Goal: Task Accomplishment & Management: Use online tool/utility

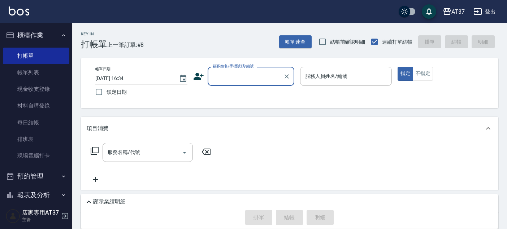
scroll to position [29, 0]
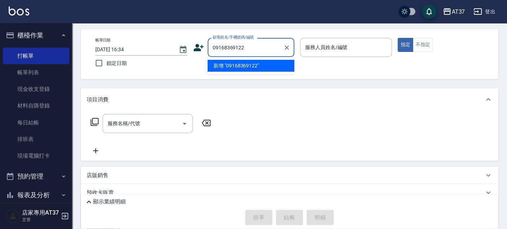
type input "0916836912"
click at [289, 46] on icon "Clear" at bounding box center [286, 47] width 7 height 7
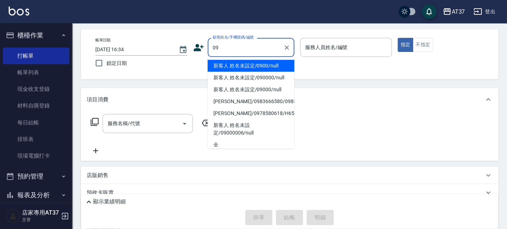
type input "0"
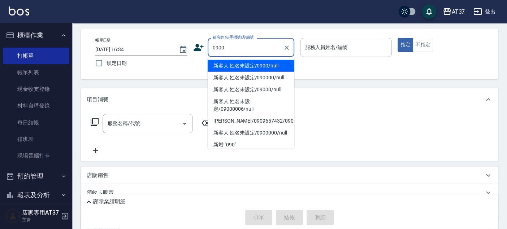
type input "新客人 姓名未設定/0900/null"
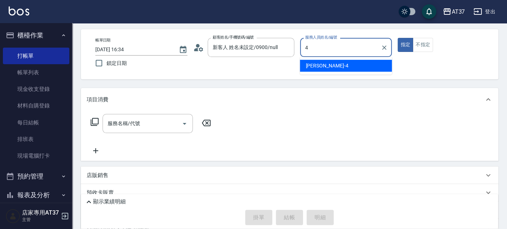
type input "[PERSON_NAME]-4"
type button "true"
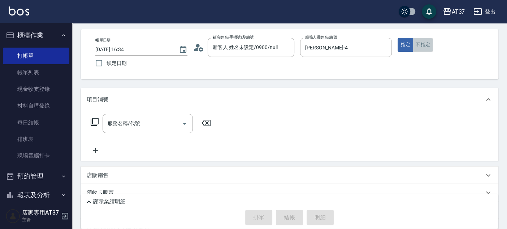
click at [430, 49] on button "不指定" at bounding box center [423, 45] width 20 height 14
click at [130, 123] on div "服務名稱/代號 服務名稱/代號" at bounding box center [148, 123] width 90 height 19
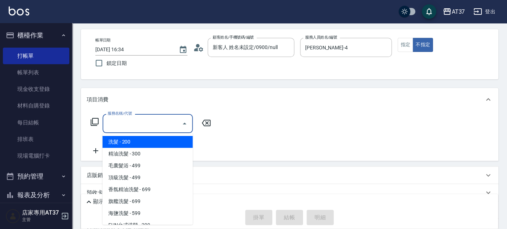
type input "0"
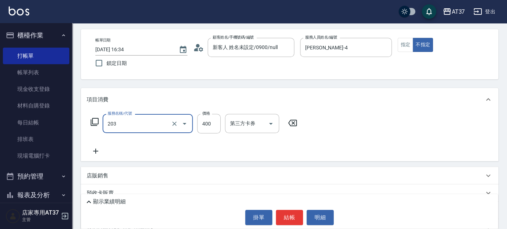
type input "B級洗+剪(203)"
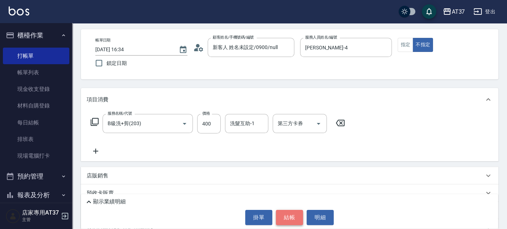
click at [293, 214] on button "結帳" at bounding box center [289, 217] width 27 height 15
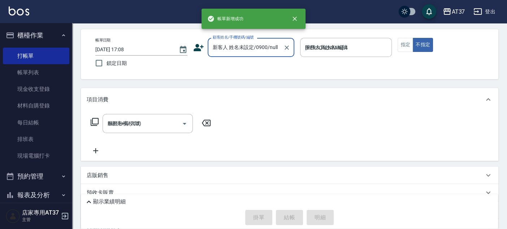
type input "2025/10/13 17:08"
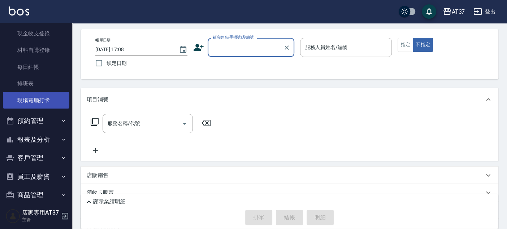
scroll to position [84, 0]
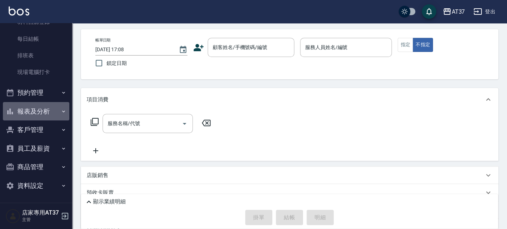
click at [40, 116] on button "報表及分析" at bounding box center [36, 111] width 66 height 19
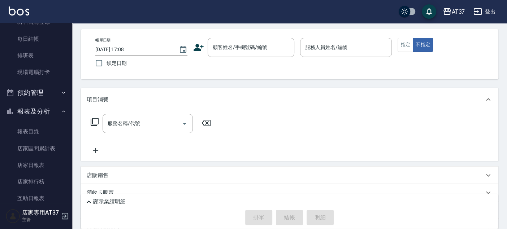
scroll to position [0, 0]
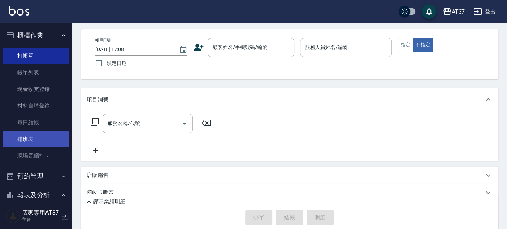
click at [40, 144] on link "排班表" at bounding box center [36, 139] width 66 height 17
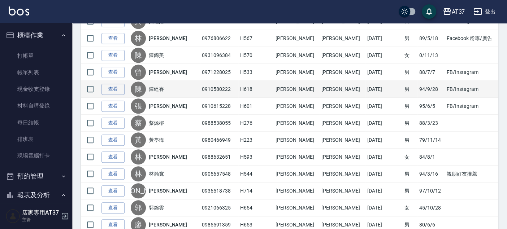
scroll to position [624, 0]
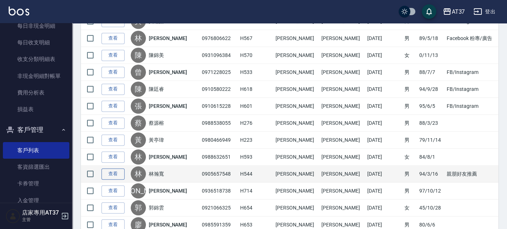
click at [109, 172] on link "查看" at bounding box center [113, 174] width 23 height 11
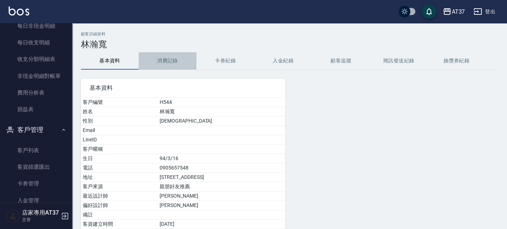
click at [160, 60] on button "消費記錄" at bounding box center [168, 60] width 58 height 17
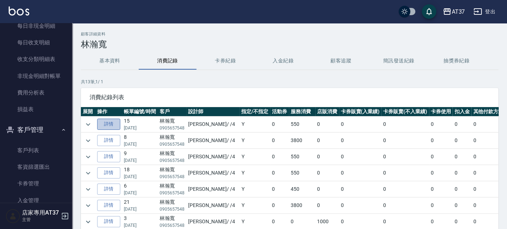
click at [113, 123] on link "詳情" at bounding box center [108, 124] width 23 height 11
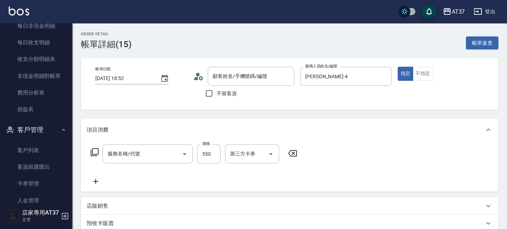
type input "2025/10/04 18:52"
type input "[PERSON_NAME]-4"
type input "A精油洗+剪(206)"
type input "林瀚寬/0905657548/H544"
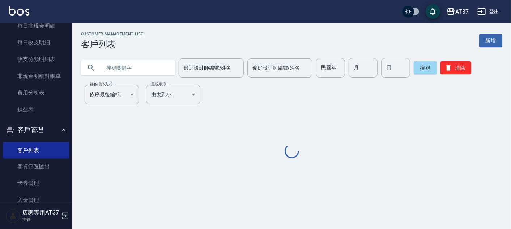
click at [193, 68] on div "最近設計師編號/姓名 最近設計師編號/姓名" at bounding box center [210, 68] width 65 height 19
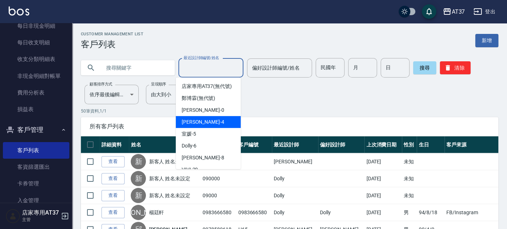
click at [214, 128] on div "Hannah -4" at bounding box center [208, 122] width 65 height 12
type input "[PERSON_NAME]-4"
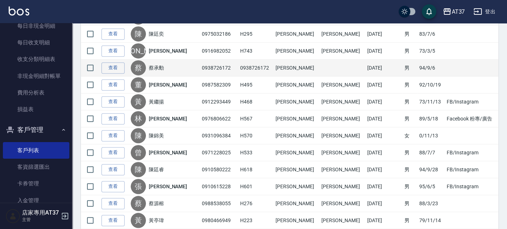
scroll to position [241, 0]
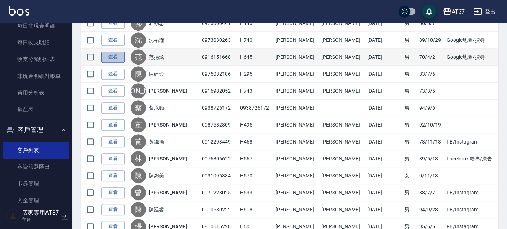
click at [108, 56] on link "查看" at bounding box center [113, 57] width 23 height 11
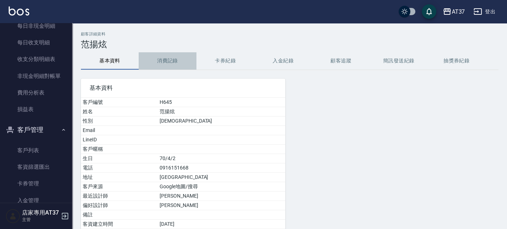
click at [170, 53] on button "消費記錄" at bounding box center [168, 60] width 58 height 17
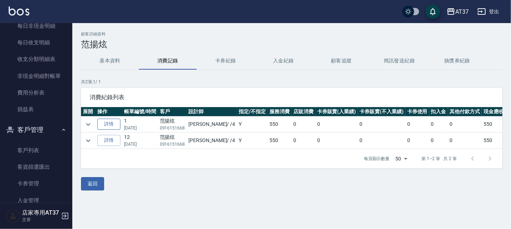
click at [106, 126] on link "詳情" at bounding box center [108, 124] width 23 height 11
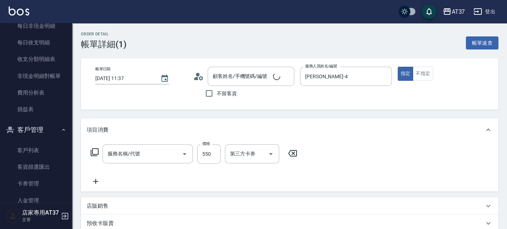
type input "2025/10/12 11:37"
type input "[PERSON_NAME]-4"
type input "A精油洗+剪(206)"
type input "范揚炫/0916151668/H645"
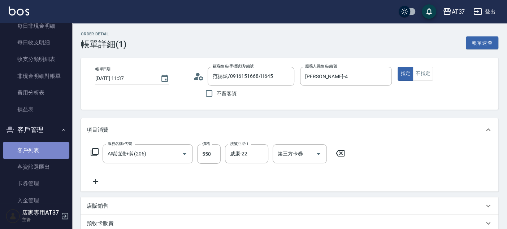
click at [36, 146] on link "客戶列表" at bounding box center [36, 150] width 66 height 17
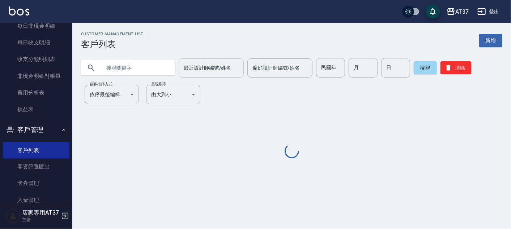
click at [197, 56] on div "最近設計師編號/姓名 最近設計師編號/姓名 偏好設計師編號/姓名 偏好設計師編號/姓名 民國年 民國年 月 月 日 日 搜尋 清除" at bounding box center [287, 64] width 430 height 28
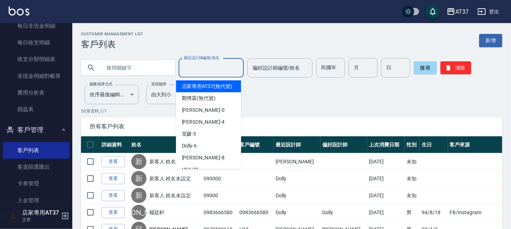
click at [199, 68] on div "最近設計師編號/姓名 最近設計師編號/姓名" at bounding box center [210, 68] width 65 height 19
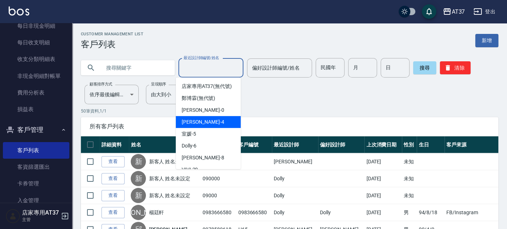
click at [206, 128] on div "Hannah -4" at bounding box center [208, 122] width 65 height 12
type input "[PERSON_NAME]-4"
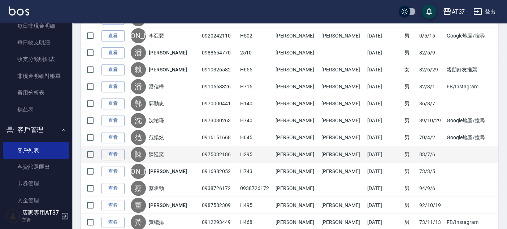
scroll to position [160, 0]
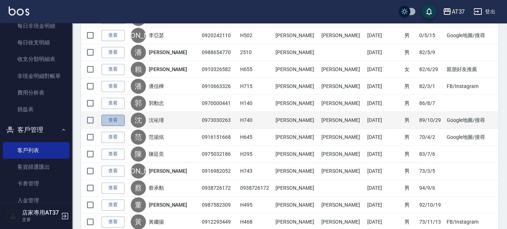
click at [111, 121] on link "查看" at bounding box center [113, 120] width 23 height 11
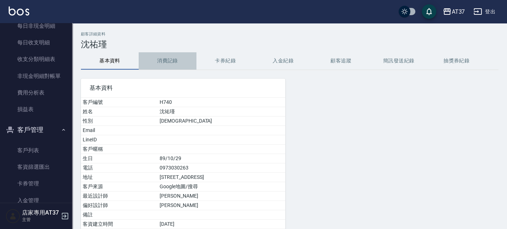
click at [167, 55] on button "消費記錄" at bounding box center [168, 60] width 58 height 17
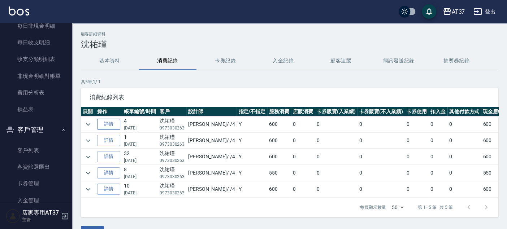
click at [113, 123] on link "詳情" at bounding box center [108, 124] width 23 height 11
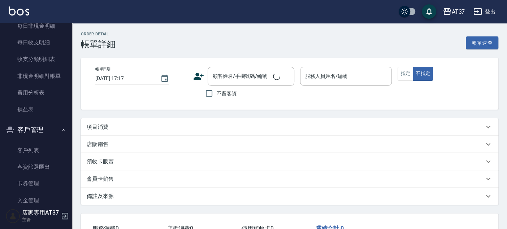
type input "2025/10/12 13:34"
type input "[PERSON_NAME]-4"
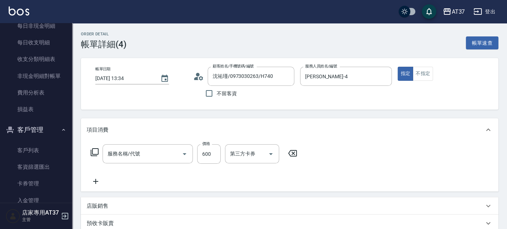
type input "沈祐瑾/0973030263/H740"
type input "A級洗+剪(204)"
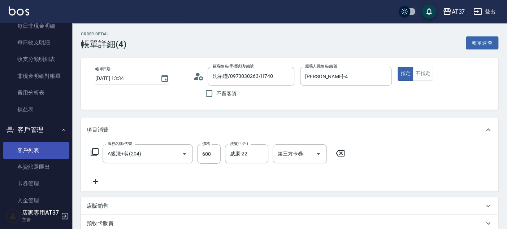
click at [30, 142] on link "客戶列表" at bounding box center [36, 150] width 66 height 17
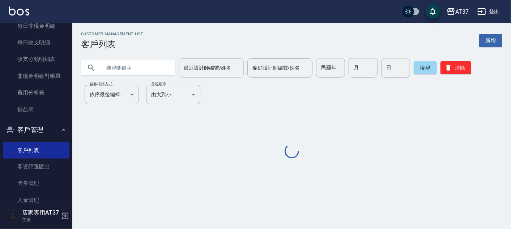
click at [188, 76] on div "最近設計師編號/姓名" at bounding box center [210, 68] width 65 height 19
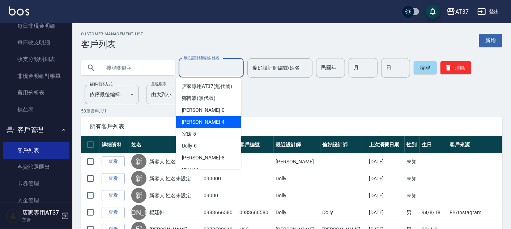
drag, startPoint x: 201, startPoint y: 121, endPoint x: 202, endPoint y: 128, distance: 6.9
click at [202, 128] on ul "店家專用AT37 (無代號) 鄭博霖 (無代號) NINA -0 Hannah -4 室媛 -5 Dolly -6 Peggy -8 VIVI -20 微醺 …" at bounding box center [208, 124] width 65 height 92
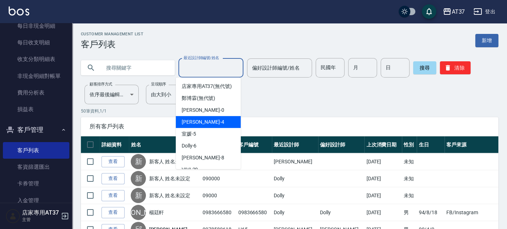
click at [202, 126] on span "Hannah -4" at bounding box center [203, 123] width 43 height 8
type input "[PERSON_NAME]-4"
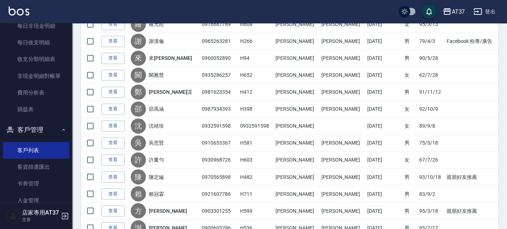
scroll to position [801, 0]
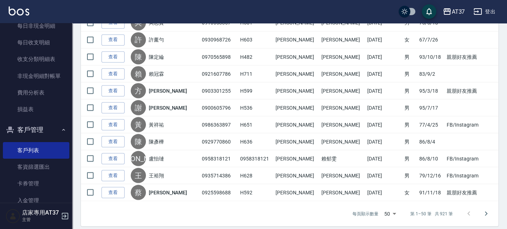
click at [488, 210] on icon "Go to next page" at bounding box center [486, 214] width 9 height 9
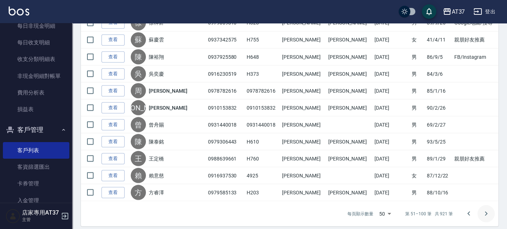
click at [483, 210] on icon "Go to next page" at bounding box center [486, 214] width 9 height 9
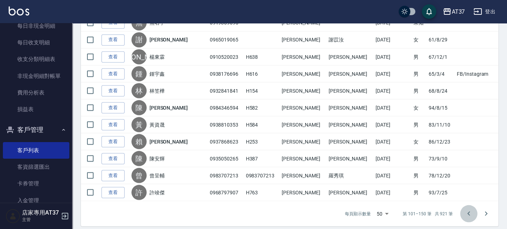
click at [472, 210] on icon "Go to previous page" at bounding box center [469, 214] width 9 height 9
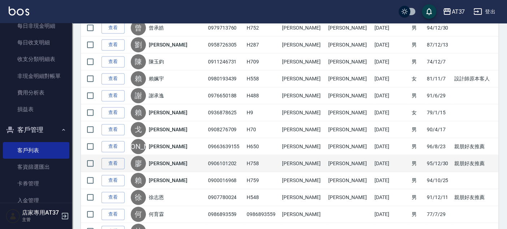
scroll to position [280, 0]
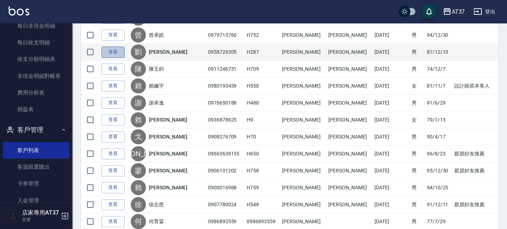
click at [120, 55] on link "查看" at bounding box center [113, 52] width 23 height 11
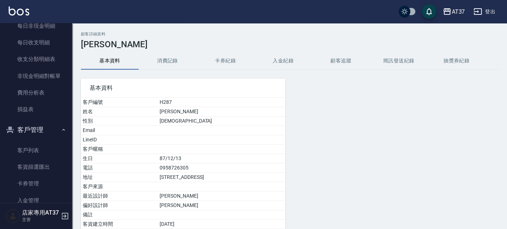
click at [157, 63] on button "消費記錄" at bounding box center [168, 60] width 58 height 17
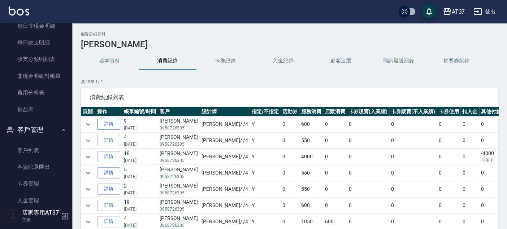
click at [114, 122] on link "詳情" at bounding box center [108, 124] width 23 height 11
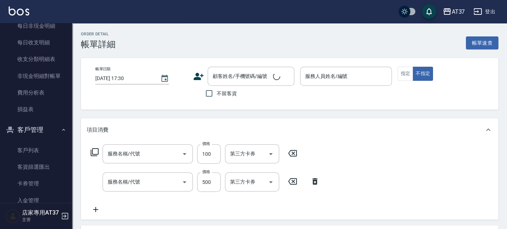
type input "2025/09/27 14:41"
type input "[PERSON_NAME]-4"
type input "B級單剪(201)"
type input "毛囊髮浴(103)"
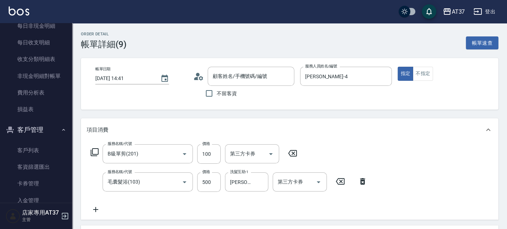
type input "劉宜鑫/0958726305 /H287"
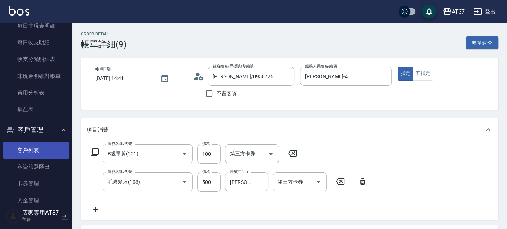
click at [29, 152] on link "客戶列表" at bounding box center [36, 150] width 66 height 17
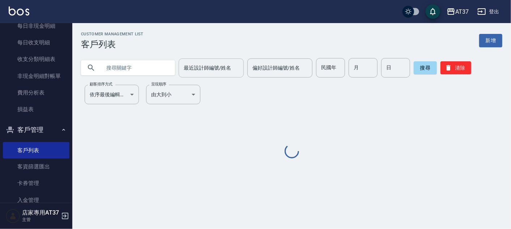
click at [188, 68] on div "最近設計師編號/姓名 最近設計師編號/姓名" at bounding box center [210, 68] width 65 height 19
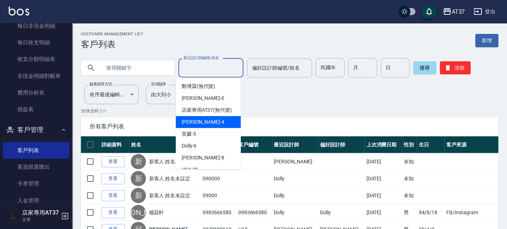
click at [197, 126] on span "Hannah -4" at bounding box center [203, 123] width 43 height 8
type input "[PERSON_NAME]-4"
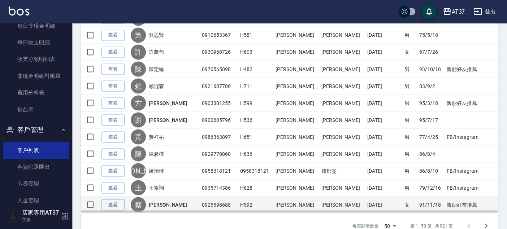
scroll to position [801, 0]
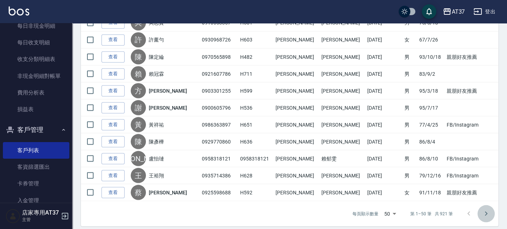
click at [492, 207] on button "Go to next page" at bounding box center [486, 213] width 17 height 17
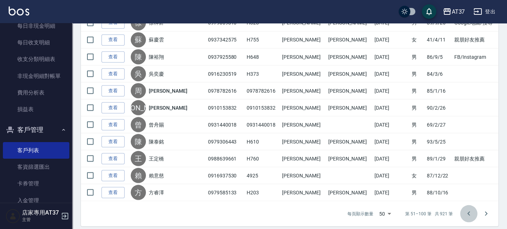
click at [466, 210] on icon "Go to previous page" at bounding box center [469, 214] width 9 height 9
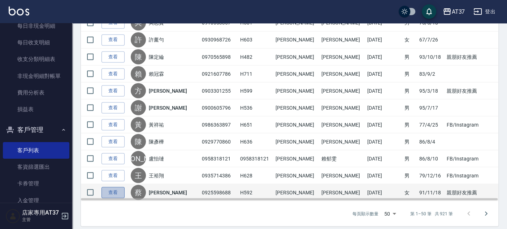
click at [117, 188] on link "查看" at bounding box center [113, 192] width 23 height 11
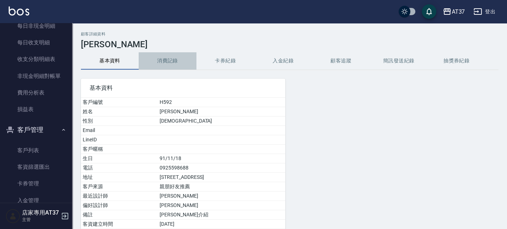
click at [171, 53] on button "消費記錄" at bounding box center [168, 60] width 58 height 17
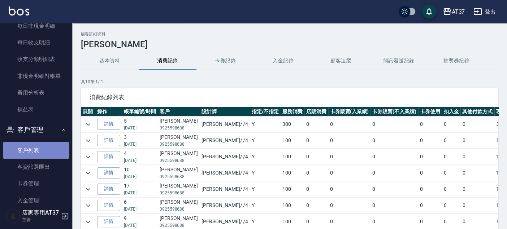
click at [41, 151] on link "客戶列表" at bounding box center [36, 150] width 66 height 17
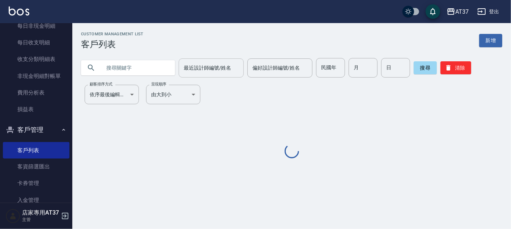
click at [192, 74] on input "最近設計師編號/姓名" at bounding box center [211, 68] width 59 height 13
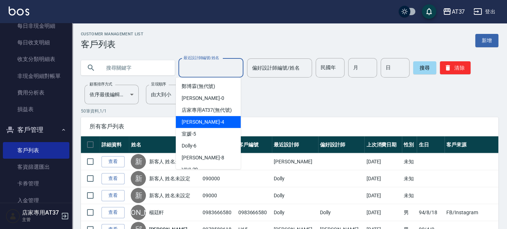
click at [197, 126] on span "Hannah -4" at bounding box center [203, 123] width 43 height 8
type input "[PERSON_NAME]-4"
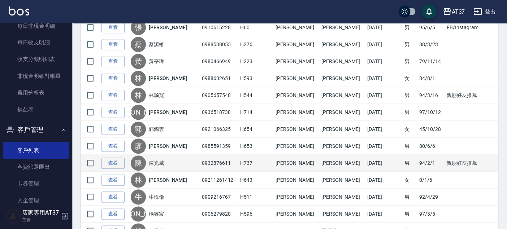
scroll to position [400, 0]
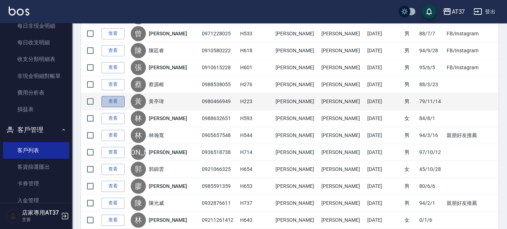
click at [120, 99] on link "查看" at bounding box center [113, 101] width 23 height 11
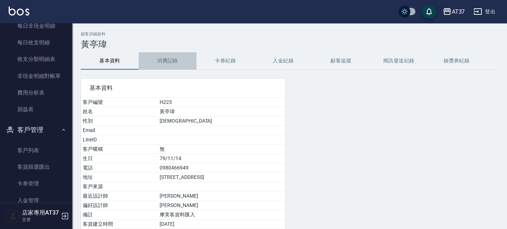
click at [166, 63] on button "消費記錄" at bounding box center [168, 60] width 58 height 17
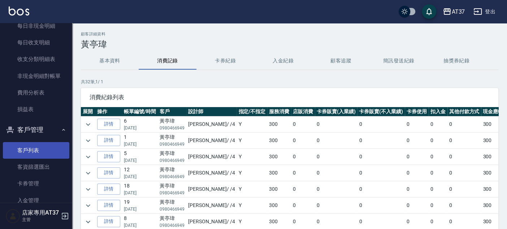
click at [41, 143] on link "客戶列表" at bounding box center [36, 150] width 66 height 17
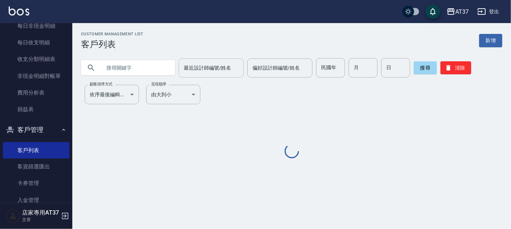
click at [193, 64] on input "最近設計師編號/姓名" at bounding box center [211, 68] width 59 height 13
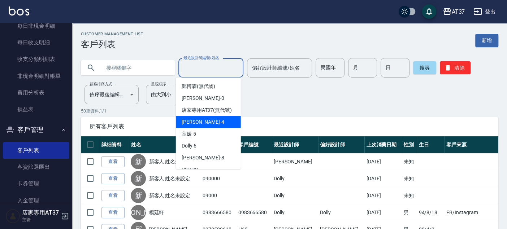
click at [203, 128] on div "Hannah -4" at bounding box center [208, 122] width 65 height 12
type input "[PERSON_NAME]-4"
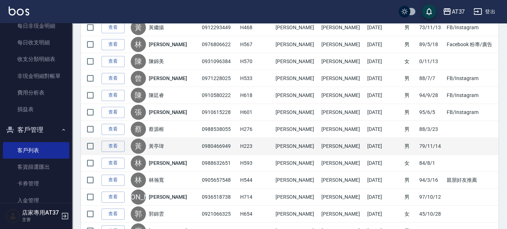
scroll to position [361, 0]
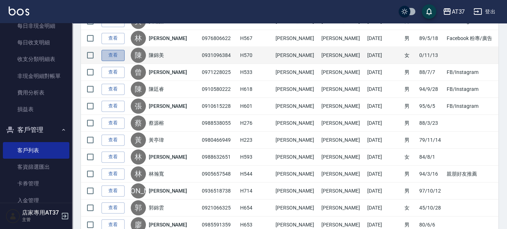
click at [120, 56] on link "查看" at bounding box center [113, 55] width 23 height 11
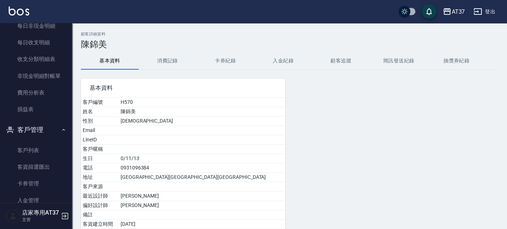
click at [160, 57] on button "消費記錄" at bounding box center [168, 60] width 58 height 17
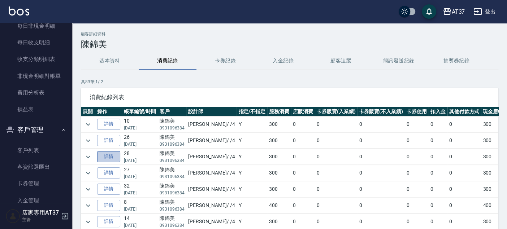
click at [110, 156] on link "詳情" at bounding box center [108, 156] width 23 height 11
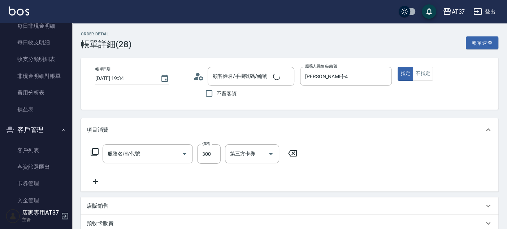
type input "2025/09/24 19:34"
type input "[PERSON_NAME]-4"
type input "陳錦美/0931096384/H570"
type input "洗髮(101)"
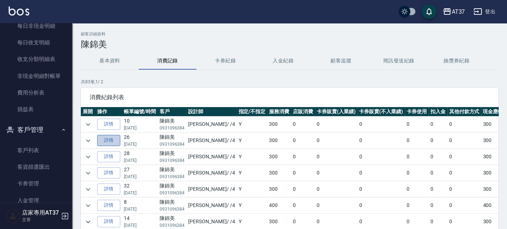
click at [109, 135] on link "詳情" at bounding box center [108, 140] width 23 height 11
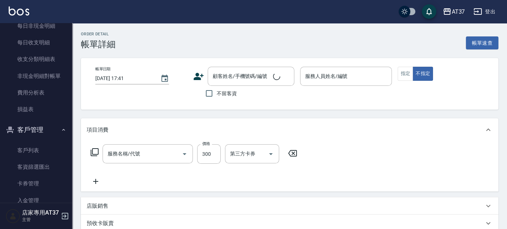
type input "2025/10/03 20:09"
type input "[PERSON_NAME]-4"
type input "精油洗髮(102)"
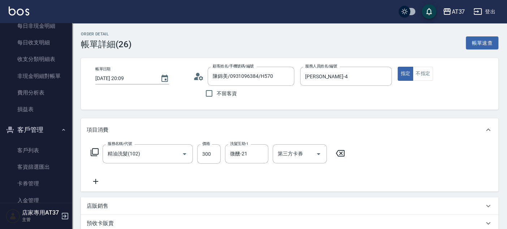
type input "陳錦美/0931096384/H570"
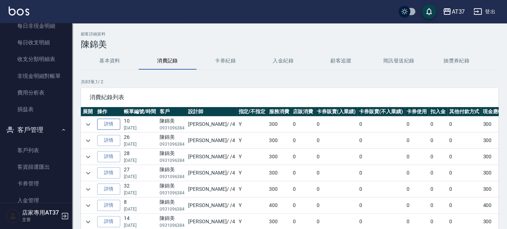
click at [106, 125] on link "詳情" at bounding box center [108, 124] width 23 height 11
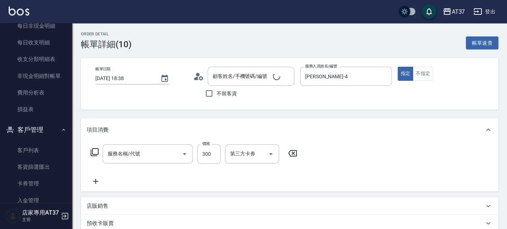
type input "2025/10/07 18:38"
type input "[PERSON_NAME]-4"
type input "陳錦美/0931096384/H570"
type input "洗髮(101)"
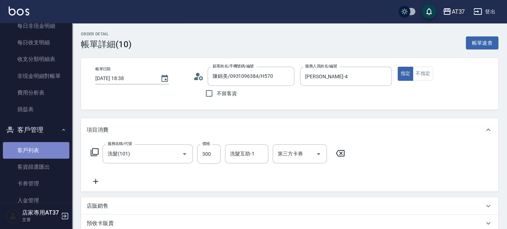
click at [47, 143] on link "客戶列表" at bounding box center [36, 150] width 66 height 17
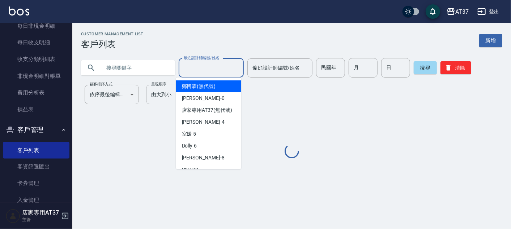
click at [187, 68] on input "最近設計師編號/姓名" at bounding box center [211, 68] width 59 height 13
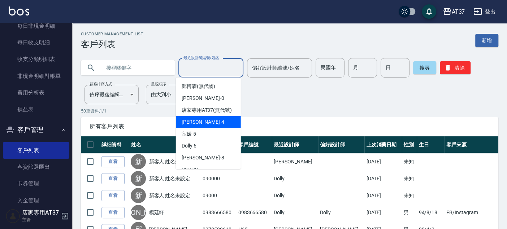
click at [197, 126] on span "Hannah -4" at bounding box center [203, 123] width 43 height 8
type input "[PERSON_NAME]-4"
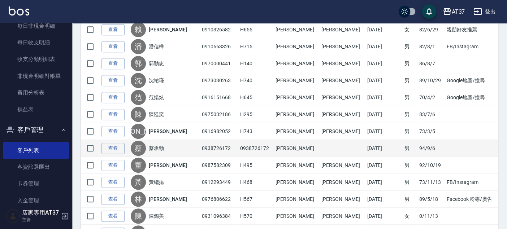
scroll to position [201, 0]
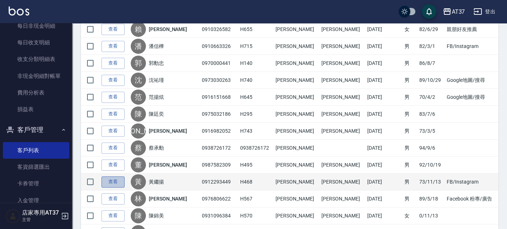
click at [112, 179] on link "查看" at bounding box center [113, 182] width 23 height 11
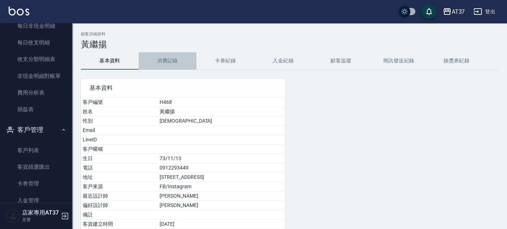
click at [162, 63] on button "消費記錄" at bounding box center [168, 60] width 58 height 17
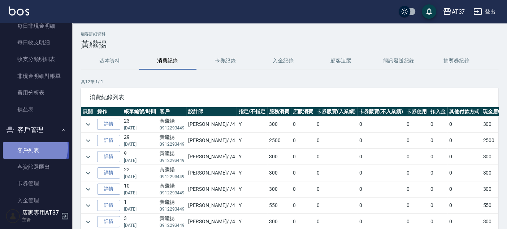
click at [29, 148] on link "客戶列表" at bounding box center [36, 150] width 66 height 17
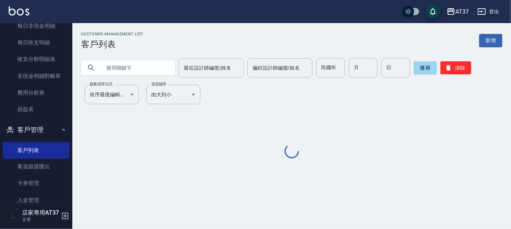
click at [210, 66] on input "最近設計師編號/姓名" at bounding box center [211, 68] width 59 height 13
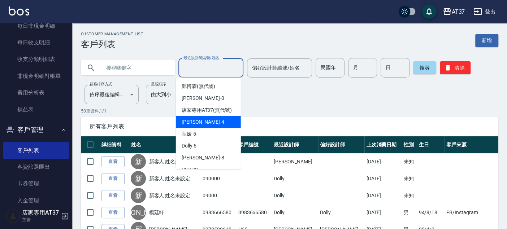
click at [206, 128] on div "Hannah -4" at bounding box center [208, 122] width 65 height 12
type input "[PERSON_NAME]-4"
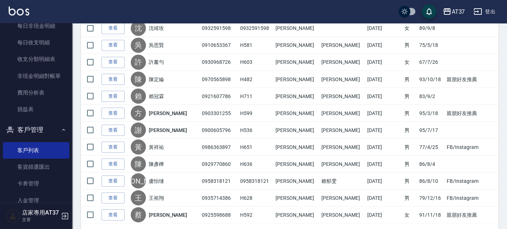
scroll to position [801, 0]
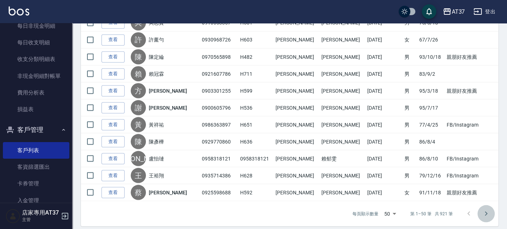
click at [490, 210] on icon "Go to next page" at bounding box center [486, 214] width 9 height 9
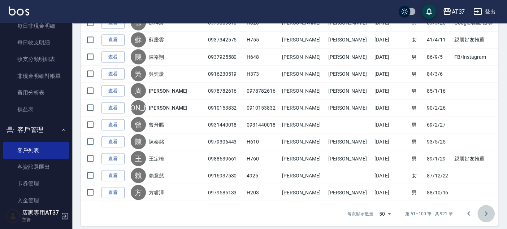
click at [486, 211] on icon "Go to next page" at bounding box center [486, 214] width 9 height 9
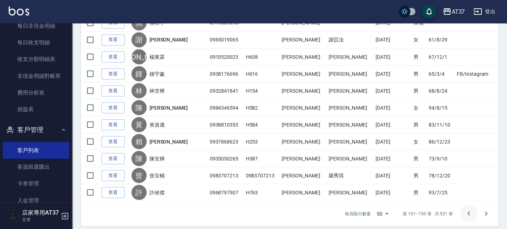
click at [472, 205] on button "Go to previous page" at bounding box center [468, 213] width 17 height 17
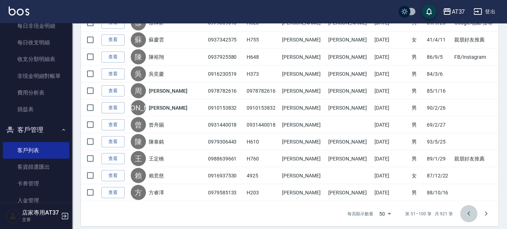
click at [471, 210] on icon "Go to previous page" at bounding box center [469, 214] width 9 height 9
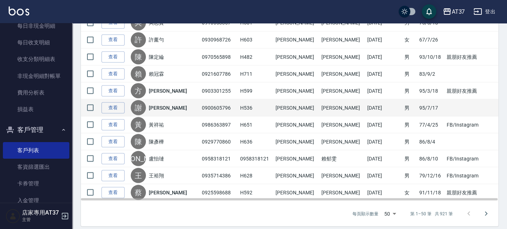
click at [125, 106] on td "查看" at bounding box center [114, 107] width 29 height 17
click at [119, 103] on link "查看" at bounding box center [113, 107] width 23 height 11
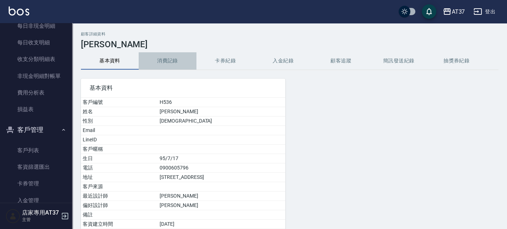
click at [157, 68] on button "消費記錄" at bounding box center [168, 60] width 58 height 17
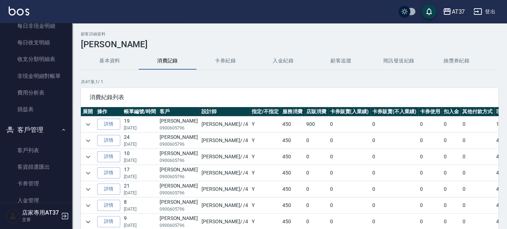
click at [104, 117] on td "詳情" at bounding box center [108, 125] width 27 height 16
click at [110, 119] on td "詳情" at bounding box center [108, 125] width 27 height 16
click at [111, 122] on link "詳情" at bounding box center [108, 124] width 23 height 11
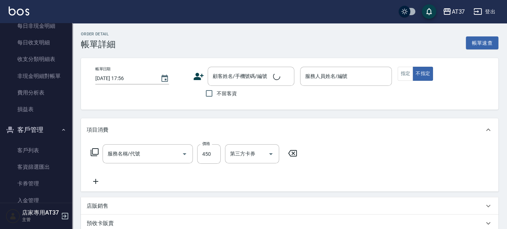
type input "2025/09/29 20:16"
type input "[PERSON_NAME]-4"
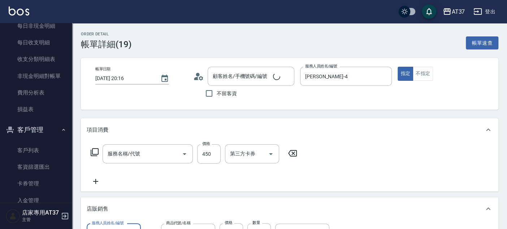
type input "A級洗+剪(204)"
type input "謝丞右/0900605796/H536"
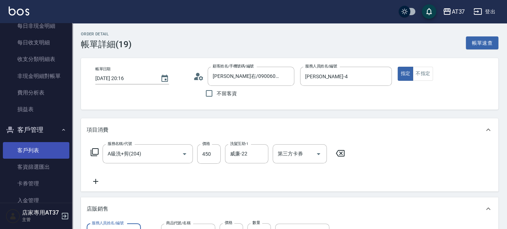
click at [43, 143] on link "客戶列表" at bounding box center [36, 150] width 66 height 17
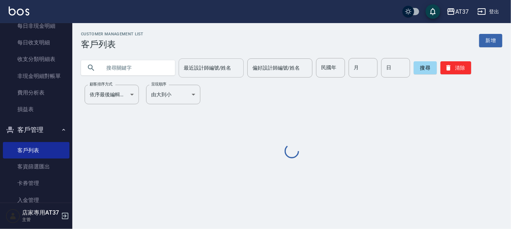
click at [211, 55] on div "最近設計師編號/姓名 最近設計師編號/姓名 偏好設計師編號/姓名 偏好設計師編號/姓名 民國年 民國年 月 月 日 日 搜尋 清除" at bounding box center [287, 64] width 430 height 28
click at [211, 66] on div "最近設計師編號/姓名 最近設計師編號/姓名" at bounding box center [210, 68] width 65 height 19
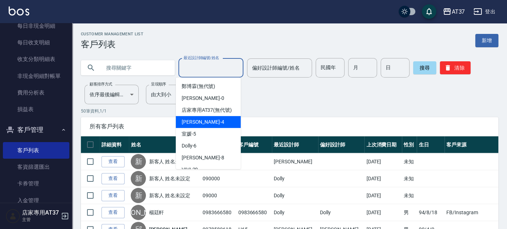
click at [193, 126] on span "Hannah -4" at bounding box center [203, 123] width 43 height 8
type input "[PERSON_NAME]-4"
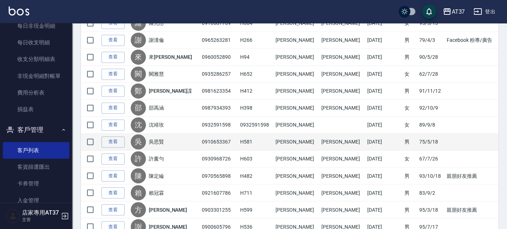
scroll to position [801, 0]
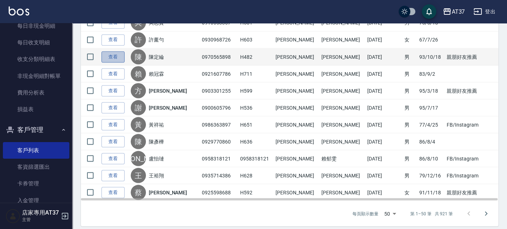
click at [106, 52] on link "查看" at bounding box center [113, 56] width 23 height 11
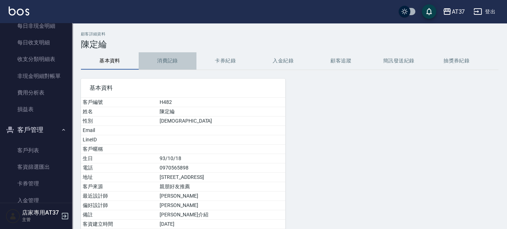
click at [158, 57] on button "消費記錄" at bounding box center [168, 60] width 58 height 17
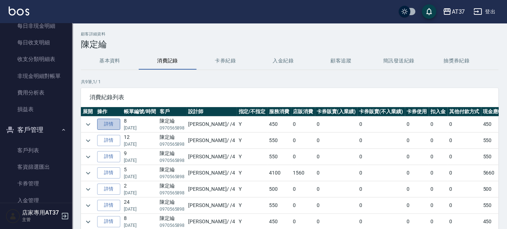
click at [102, 123] on link "詳情" at bounding box center [108, 124] width 23 height 11
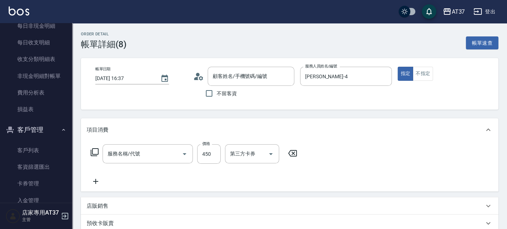
type input "2025/10/01 16:37"
type input "[PERSON_NAME]-4"
type input "陳定綸/0970565898/H482"
type input "A級洗+剪(204)"
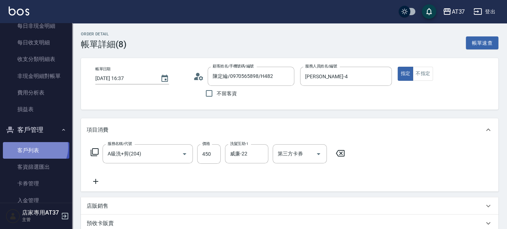
click at [34, 147] on link "客戶列表" at bounding box center [36, 150] width 66 height 17
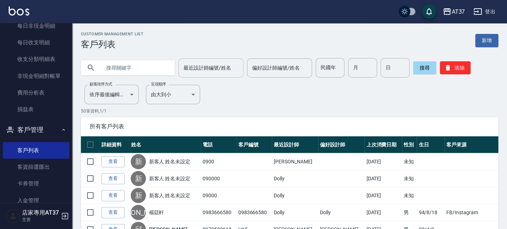
click at [178, 67] on div "最近設計師編號/姓名" at bounding box center [210, 68] width 65 height 19
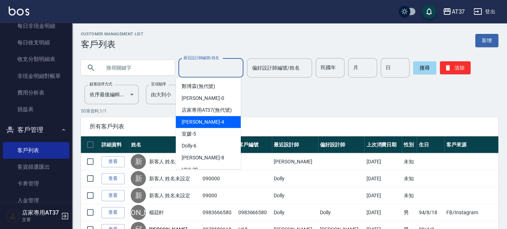
click at [196, 126] on span "Hannah -4" at bounding box center [203, 123] width 43 height 8
type input "[PERSON_NAME]-4"
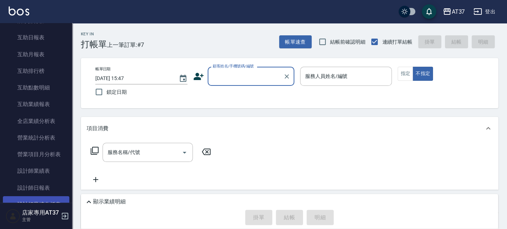
scroll to position [281, 0]
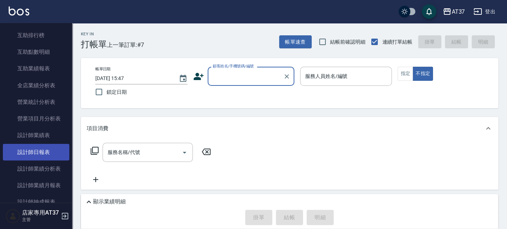
click at [44, 151] on link "設計師日報表" at bounding box center [36, 152] width 66 height 17
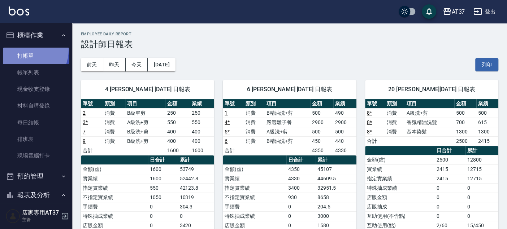
click at [27, 50] on link "打帳單" at bounding box center [36, 56] width 66 height 17
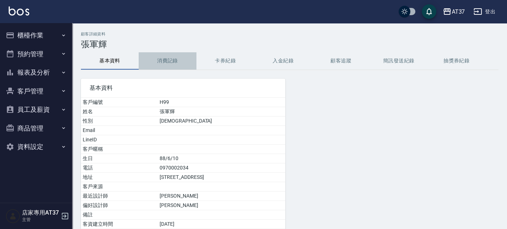
click at [167, 57] on button "消費記錄" at bounding box center [168, 60] width 58 height 17
click at [170, 61] on button "消費記錄" at bounding box center [168, 60] width 58 height 17
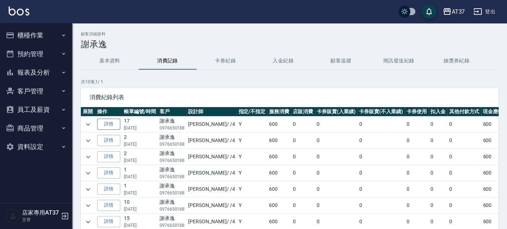
click at [106, 125] on link "詳情" at bounding box center [108, 124] width 23 height 11
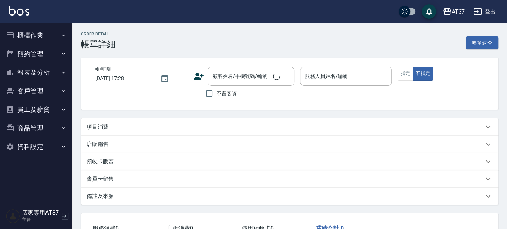
type input "[DATE] 19:24"
type input "[PERSON_NAME]-4"
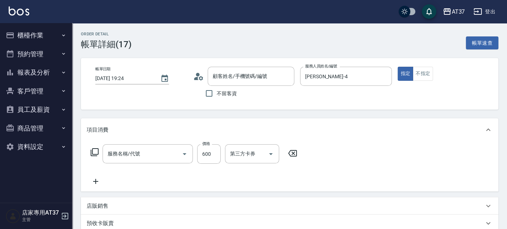
type input "[PERSON_NAME]/0976650188/H488"
type input "A級洗+剪(204)"
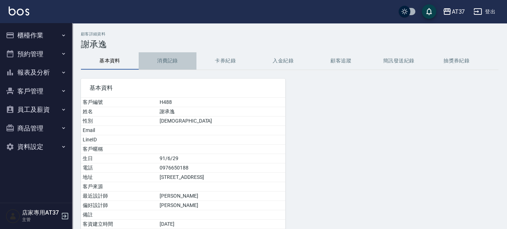
click at [164, 59] on button "消費記錄" at bounding box center [168, 60] width 58 height 17
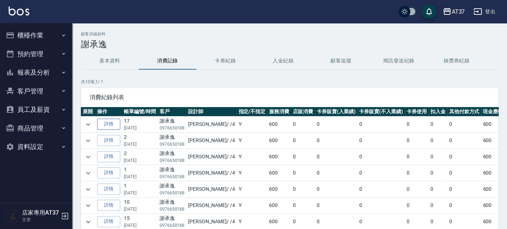
click at [110, 124] on link "詳情" at bounding box center [108, 124] width 23 height 11
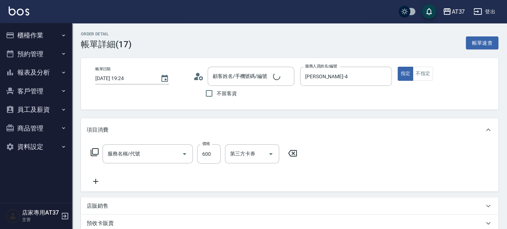
type input "2025/09/25 19:24"
type input "[PERSON_NAME]-4"
type input "A級洗+剪(204)"
type input "謝承逸/0976650188/H488"
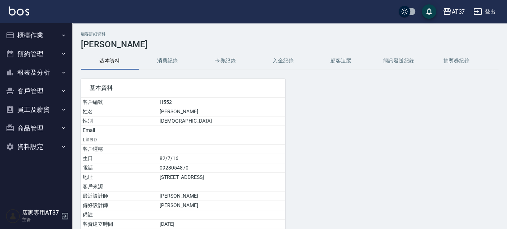
click at [158, 63] on button "消費記錄" at bounding box center [168, 60] width 58 height 17
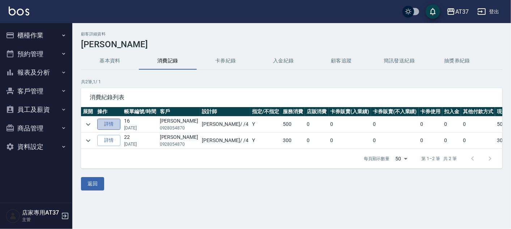
click at [111, 121] on link "詳情" at bounding box center [108, 124] width 23 height 11
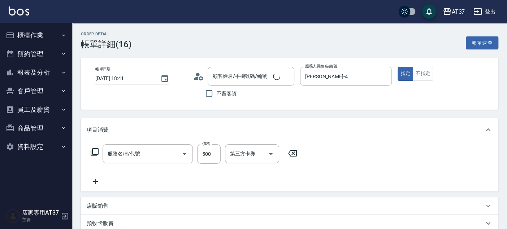
type input "2025/09/27 18:41"
type input "[PERSON_NAME]-4"
type input "B精油洗+剪(207)"
type input "陳婕雯/0928054870/H552"
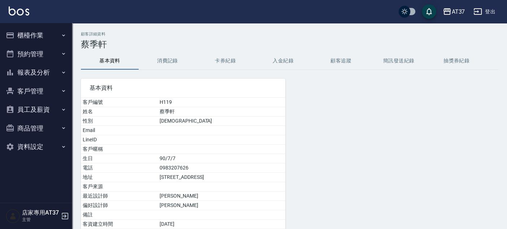
click at [161, 61] on button "消費記錄" at bounding box center [168, 60] width 58 height 17
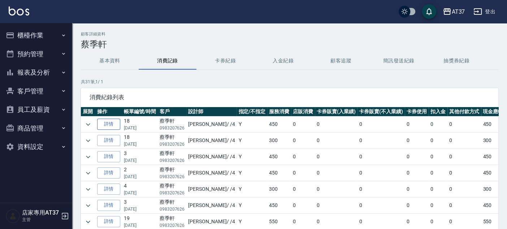
click at [112, 127] on link "詳情" at bounding box center [108, 124] width 23 height 11
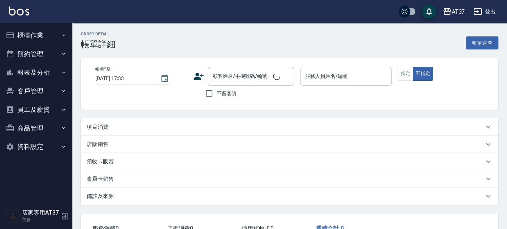
type input "2025/09/27 18:59"
type input "[PERSON_NAME]-4"
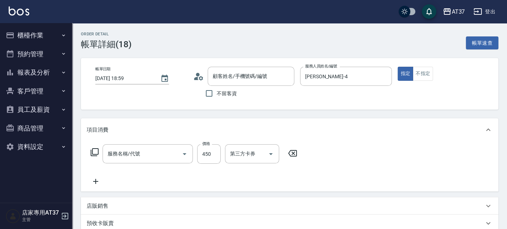
type input "蔡季軒/0983207626/H119"
type input "A級洗+剪(204)"
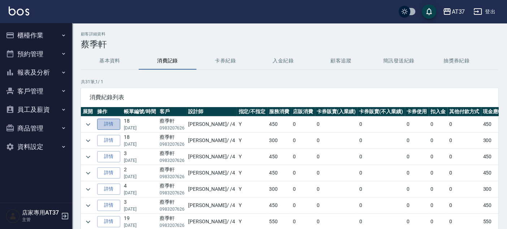
click at [109, 125] on link "詳情" at bounding box center [108, 124] width 23 height 11
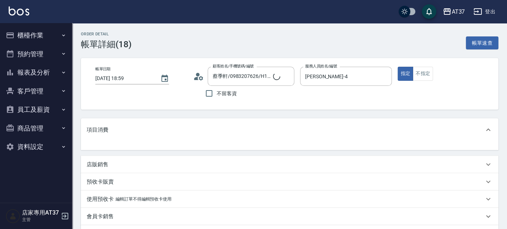
type input "蔡季軒/0983207626/H119"
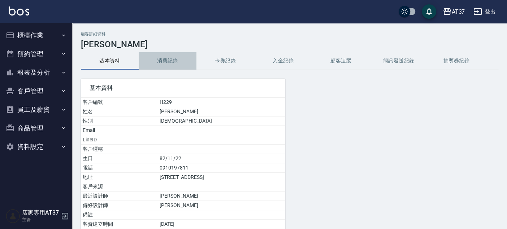
click at [154, 57] on button "消費記錄" at bounding box center [168, 60] width 58 height 17
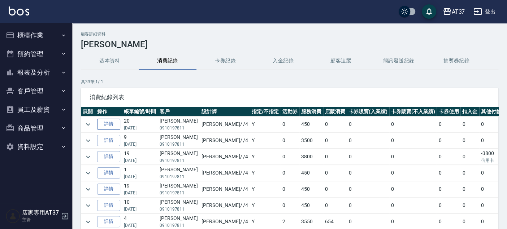
click at [106, 120] on link "詳情" at bounding box center [108, 124] width 23 height 11
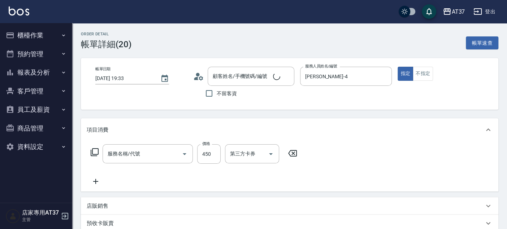
type input "2025/09/27 19:33"
type input "[PERSON_NAME]-4"
type input "A級洗+剪(204)"
type input "陳鈺鎮/0910197811/H229"
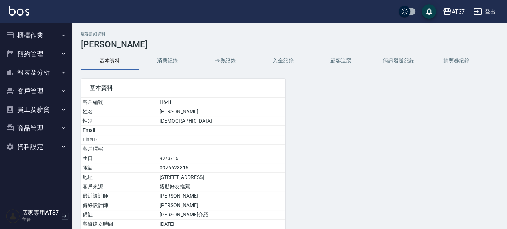
click at [163, 59] on button "消費記錄" at bounding box center [168, 60] width 58 height 17
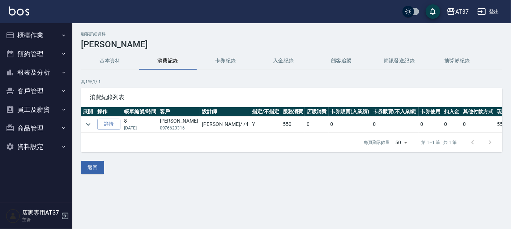
click at [119, 55] on button "基本資料" at bounding box center [110, 60] width 58 height 17
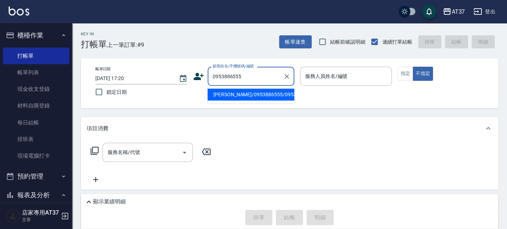
type input "[PERSON_NAME]/0953886555/0953886555"
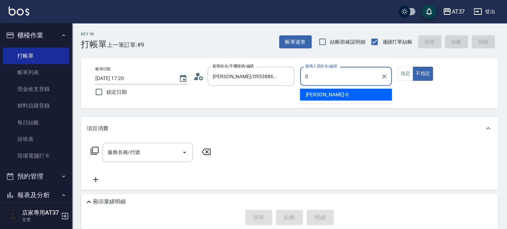
click at [320, 87] on ul "[PERSON_NAME] -0" at bounding box center [346, 95] width 92 height 18
click at [319, 98] on span "[PERSON_NAME] -0" at bounding box center [327, 95] width 43 height 8
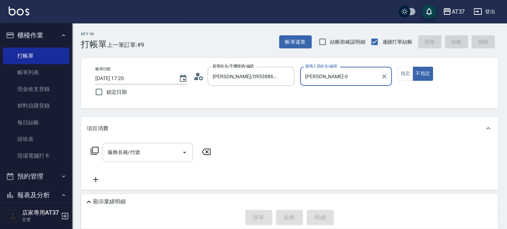
type input "[PERSON_NAME]-0"
click at [114, 154] on div "服務名稱/代號 服務名稱/代號" at bounding box center [148, 152] width 90 height 19
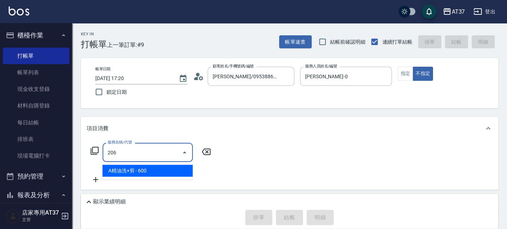
type input "A精油洗+剪(206)"
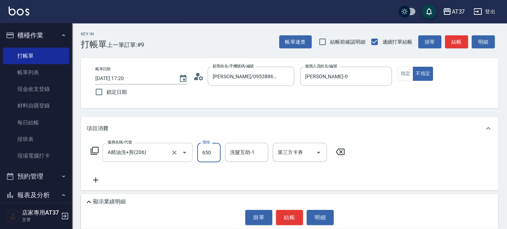
type input "650"
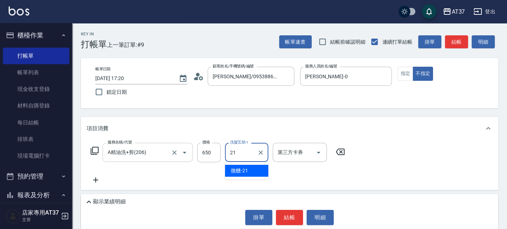
type input "微醺-21"
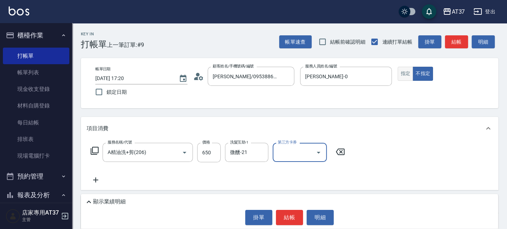
click at [409, 78] on button "指定" at bounding box center [406, 74] width 16 height 14
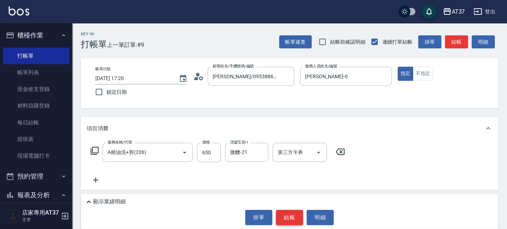
click at [290, 216] on button "結帳" at bounding box center [289, 217] width 27 height 15
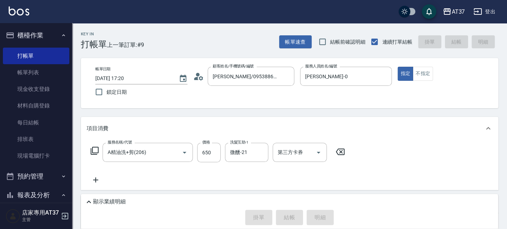
type input "[DATE] 17:59"
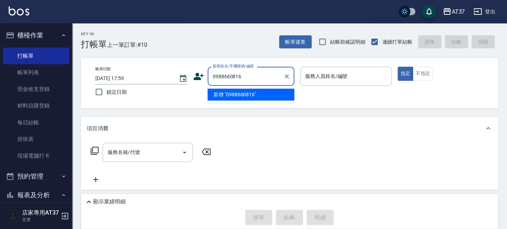
type input "0988660816"
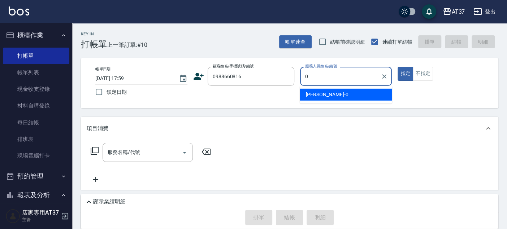
click at [306, 96] on span "[PERSON_NAME] -0" at bounding box center [327, 95] width 43 height 8
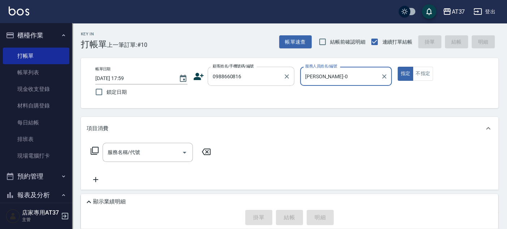
type input "[PERSON_NAME]-0"
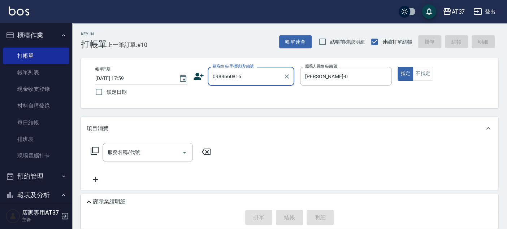
drag, startPoint x: 255, startPoint y: 74, endPoint x: 210, endPoint y: 85, distance: 45.9
click at [210, 85] on div "0988660816 顧客姓名/手機號碼/編號" at bounding box center [251, 76] width 87 height 19
click at [197, 77] on icon at bounding box center [199, 76] width 10 height 7
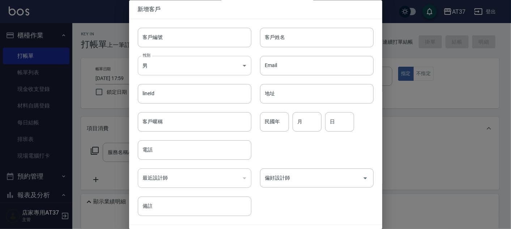
type input "0988660816"
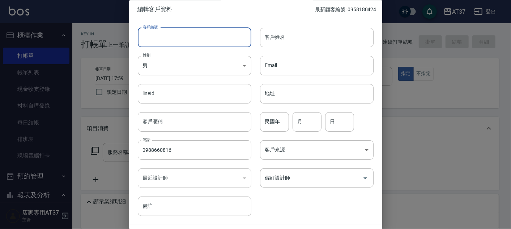
paste input "0988660816"
type input "0988660816"
click at [287, 38] on input "客戶姓名" at bounding box center [316, 38] width 113 height 20
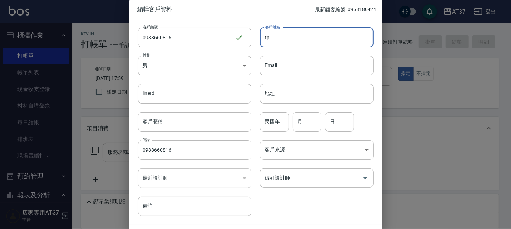
type input "t"
type input "[PERSON_NAME]"
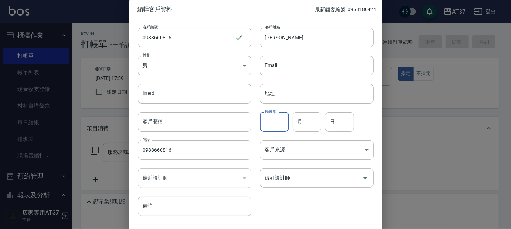
click at [273, 123] on input "民國年" at bounding box center [274, 122] width 29 height 20
type input "83"
type input "1"
type input "29"
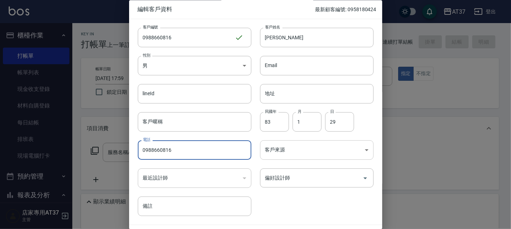
click at [278, 150] on body "AT37 登出 櫃檯作業 打帳單 帳單列表 現金收支登錄 材料自購登錄 每日結帳 排班表 現場電腦打卡 預約管理 預約管理 單日預約紀錄 單週預約紀錄 報表及…" at bounding box center [255, 161] width 511 height 322
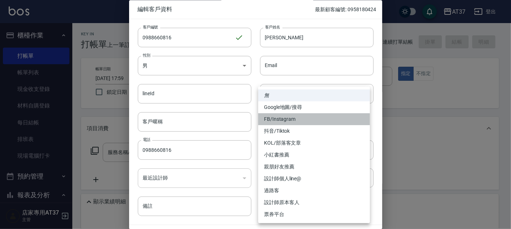
click at [289, 119] on li "FB/Instagram" at bounding box center [314, 119] width 112 height 12
type input "FB/Instagram"
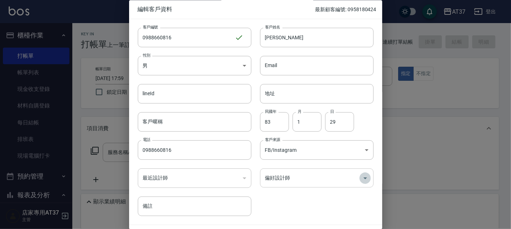
click at [361, 175] on icon "Open" at bounding box center [365, 178] width 9 height 9
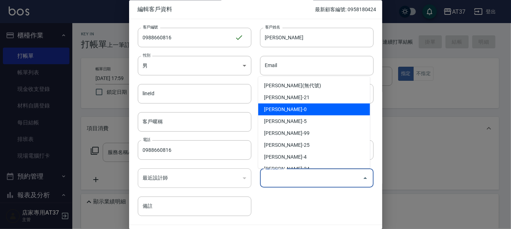
click at [310, 107] on li "[PERSON_NAME]-0" at bounding box center [314, 110] width 112 height 12
type input "賴郁雯"
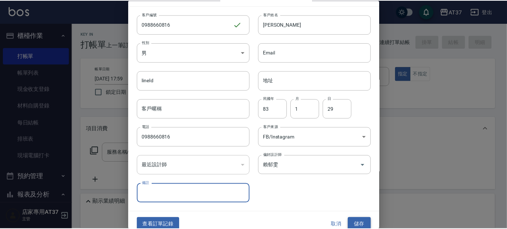
scroll to position [21, 0]
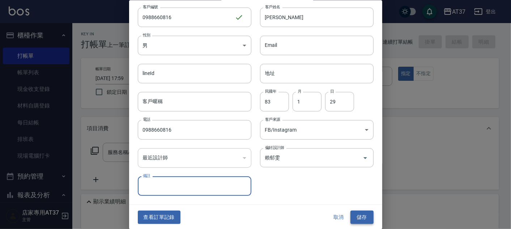
click at [362, 214] on button "儲存" at bounding box center [361, 217] width 23 height 13
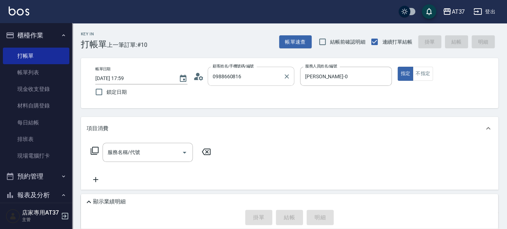
drag, startPoint x: 288, startPoint y: 74, endPoint x: 238, endPoint y: 80, distance: 49.8
drag, startPoint x: 238, startPoint y: 80, endPoint x: 283, endPoint y: 74, distance: 44.5
click at [283, 74] on button "Clear" at bounding box center [287, 77] width 10 height 10
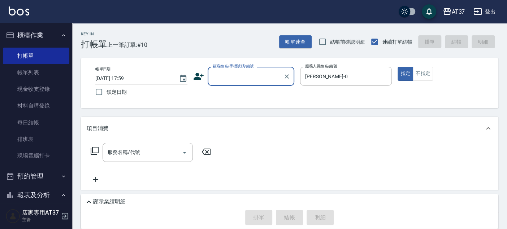
paste input "0988660816"
click at [223, 101] on li "[PERSON_NAME]/0988660816/0988660816" at bounding box center [251, 95] width 87 height 12
type input "[PERSON_NAME]/0988660816/0988660816"
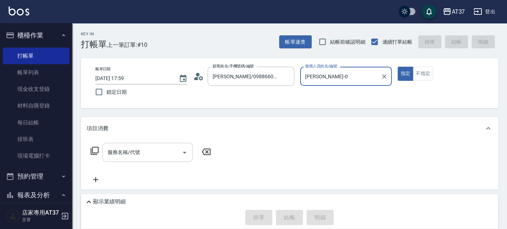
click at [168, 152] on input "服務名稱/代號" at bounding box center [142, 152] width 73 height 13
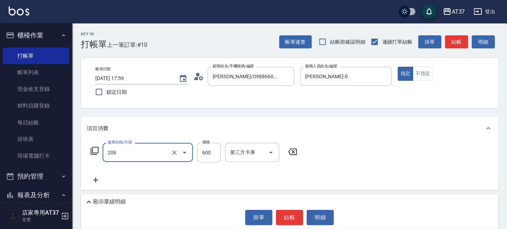
type input "A精油洗+剪(206)"
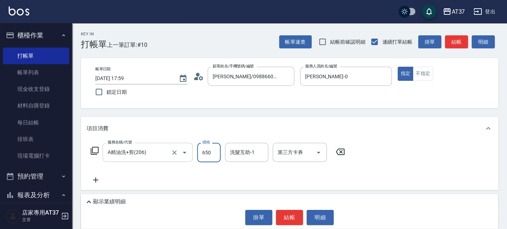
type input "650"
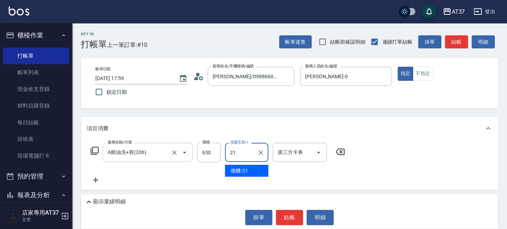
type input "微醺-21"
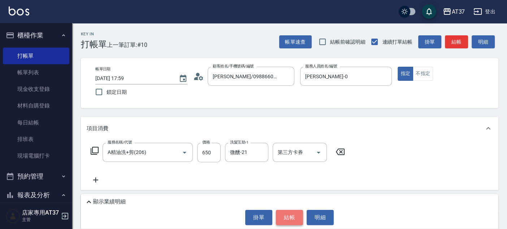
click at [288, 216] on button "結帳" at bounding box center [289, 217] width 27 height 15
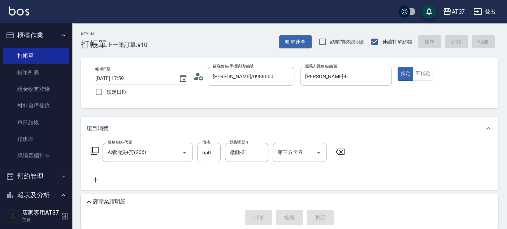
type input "[DATE] 18:00"
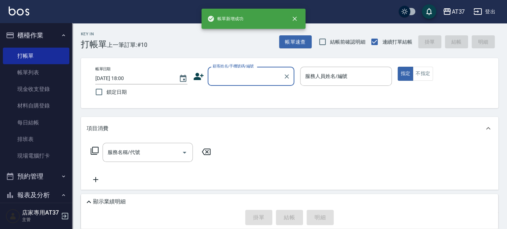
scroll to position [0, 0]
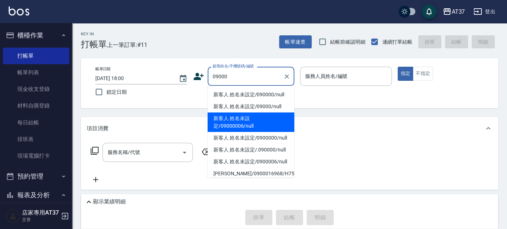
click at [264, 96] on li "新客人 姓名未設定/090000/null" at bounding box center [251, 95] width 87 height 12
type input "新客人 姓名未設定/090000/null"
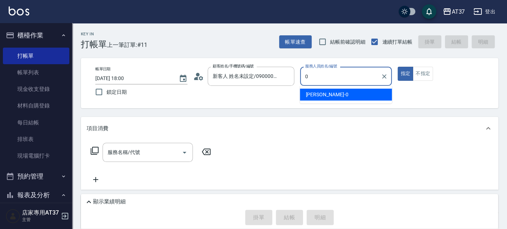
click at [306, 94] on span "[PERSON_NAME] -0" at bounding box center [327, 95] width 43 height 8
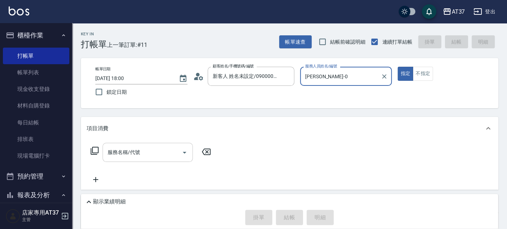
type input "[PERSON_NAME]-0"
click at [152, 146] on input "服務名稱/代號" at bounding box center [142, 152] width 73 height 13
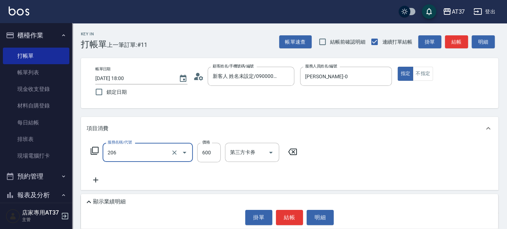
type input "A精油洗+剪(206)"
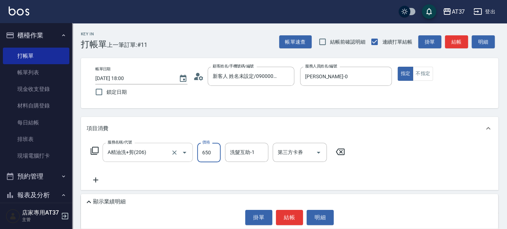
type input "650"
click at [287, 219] on button "結帳" at bounding box center [289, 217] width 27 height 15
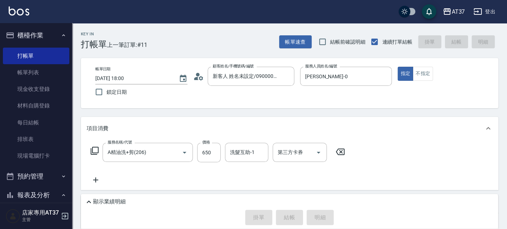
type input "[DATE] 18:02"
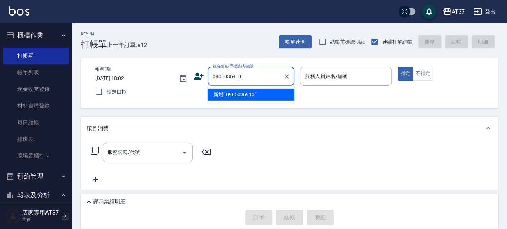
type input "0905036910"
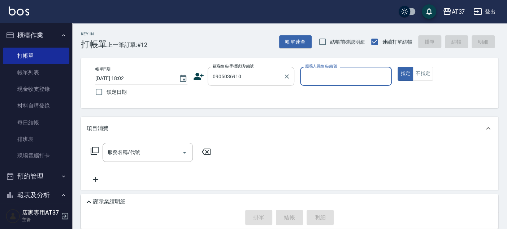
type input "0"
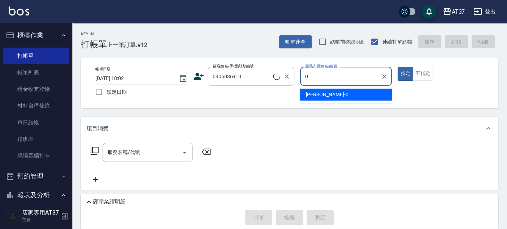
type input "[PERSON_NAME]/0905036910/0905036910"
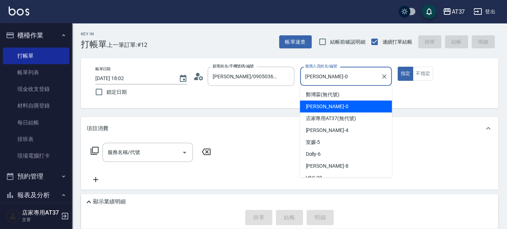
click at [350, 109] on div "[PERSON_NAME] -0" at bounding box center [346, 107] width 92 height 12
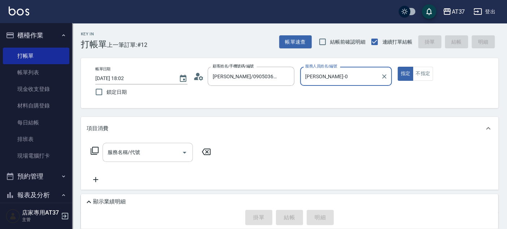
type input "[PERSON_NAME]-0"
click at [146, 155] on input "服務名稱/代號" at bounding box center [142, 152] width 73 height 13
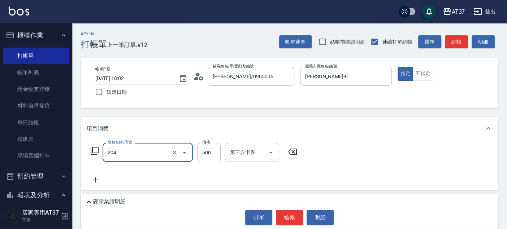
type input "A級洗+剪(204)"
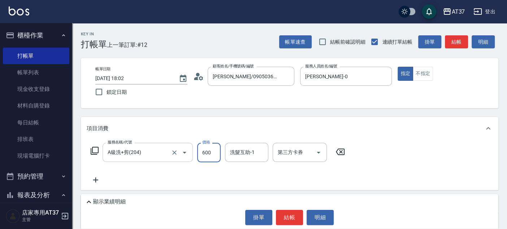
type input "600"
click at [285, 211] on button "結帳" at bounding box center [289, 217] width 27 height 15
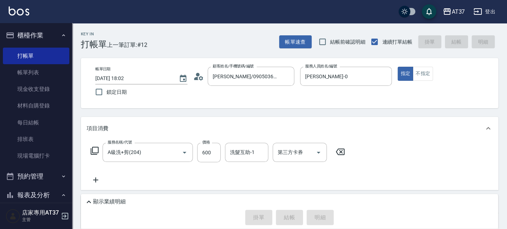
type input "[DATE] 18:03"
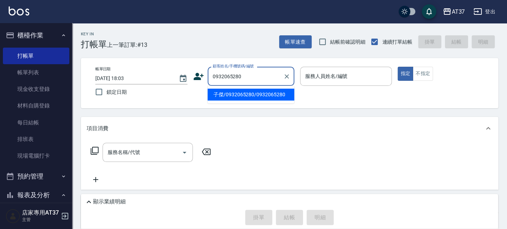
type input "子傑/0932065280/0932065280"
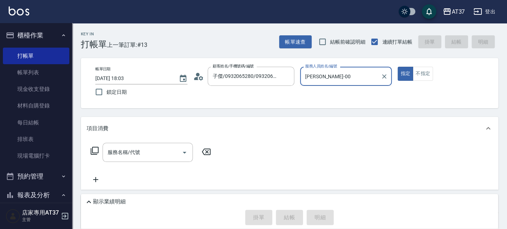
type input "[PERSON_NAME]-0"
click at [152, 159] on div "服務名稱/代號" at bounding box center [148, 152] width 90 height 19
click at [95, 148] on icon at bounding box center [94, 151] width 9 height 9
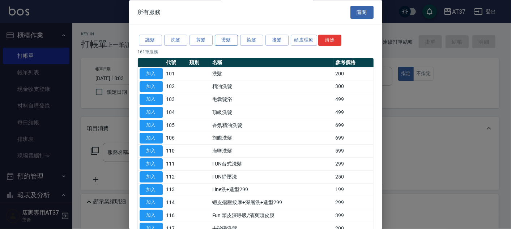
click at [227, 38] on button "燙髮" at bounding box center [226, 40] width 23 height 11
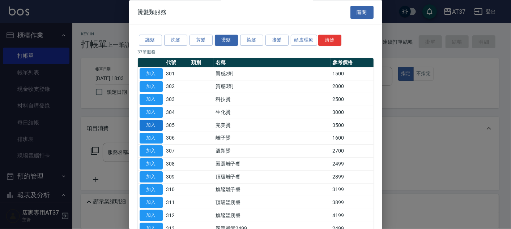
click at [154, 126] on button "加入" at bounding box center [150, 125] width 23 height 11
type input "完美燙(305)"
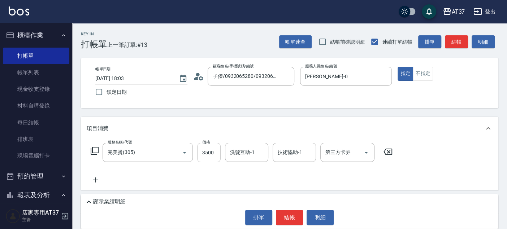
click at [207, 158] on input "3500" at bounding box center [208, 153] width 23 height 20
type input "3200"
type input "微醺-21"
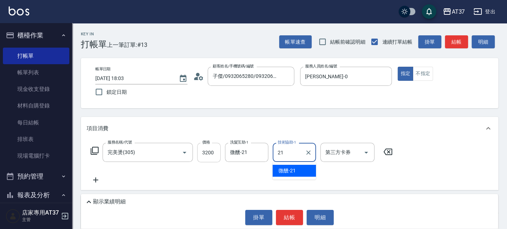
type input "微醺-21"
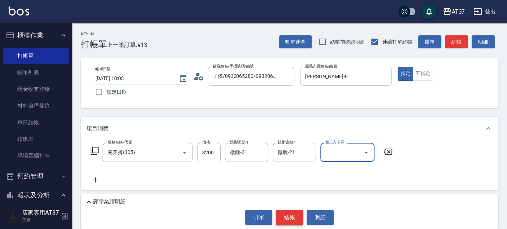
click at [287, 212] on button "結帳" at bounding box center [289, 217] width 27 height 15
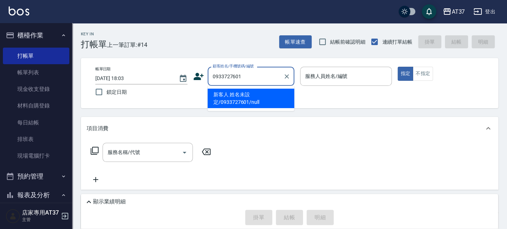
type input "新客人 姓名未設定/0933727601/null"
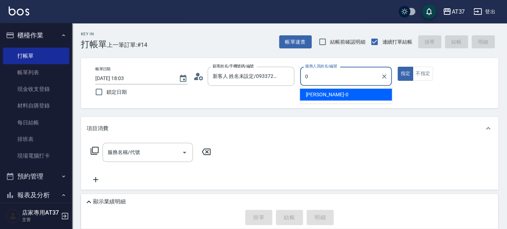
click at [367, 97] on div "[PERSON_NAME] -0" at bounding box center [346, 95] width 92 height 12
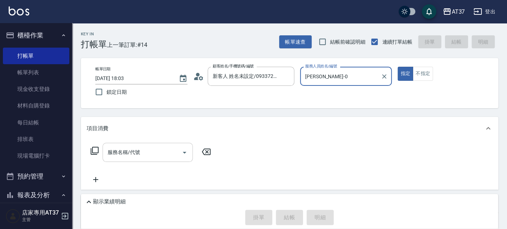
type input "[PERSON_NAME]-0"
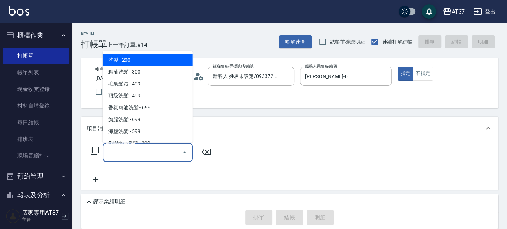
click at [145, 152] on input "服務名稱/代號" at bounding box center [142, 152] width 73 height 13
click at [94, 152] on icon at bounding box center [94, 151] width 9 height 9
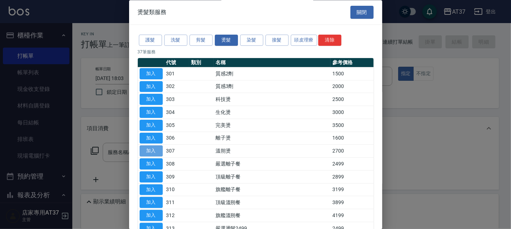
click at [154, 152] on button "加入" at bounding box center [150, 151] width 23 height 11
type input "溫朔燙(307)"
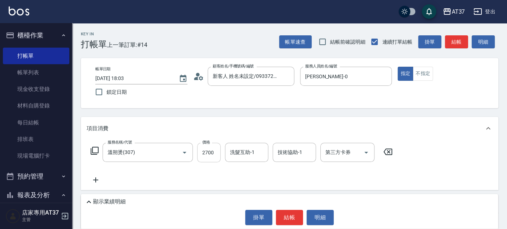
click at [208, 153] on input "2700" at bounding box center [208, 153] width 23 height 20
type input "3000"
type input "微醺-21"
click at [292, 216] on button "結帳" at bounding box center [289, 217] width 27 height 15
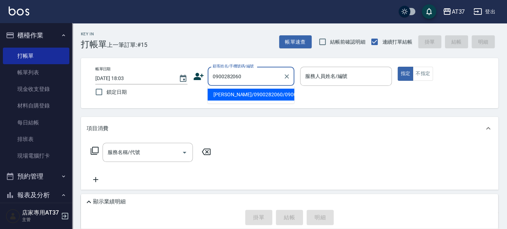
type input "[PERSON_NAME]/0900282060/0900282060"
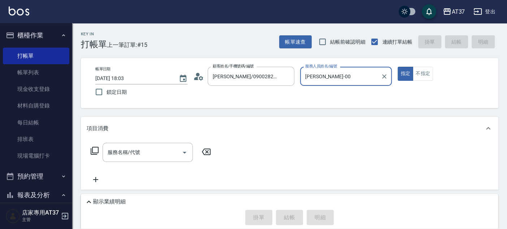
type input "[PERSON_NAME]-0"
click at [153, 159] on input "服務名稱/代號" at bounding box center [142, 152] width 73 height 13
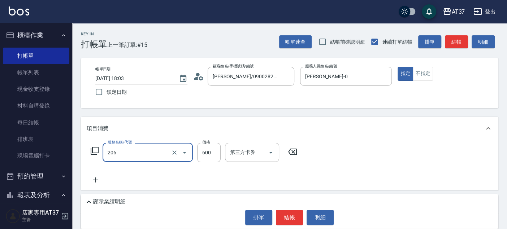
type input "A精油洗+剪(206)"
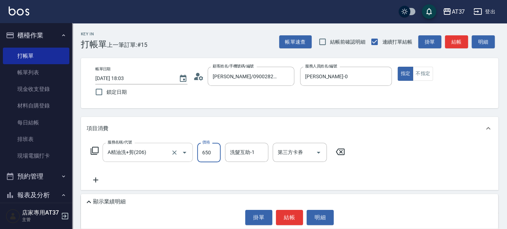
type input "650"
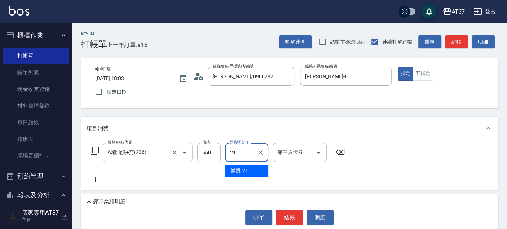
type input "微醺-21"
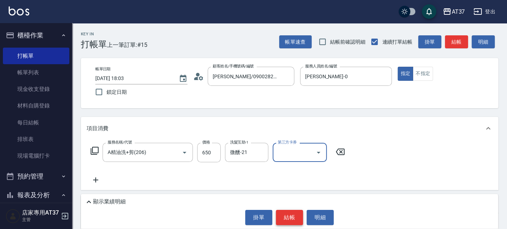
click at [298, 220] on button "結帳" at bounding box center [289, 217] width 27 height 15
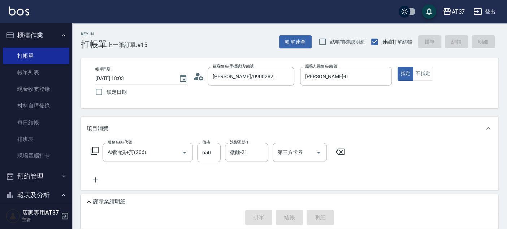
type input "[DATE] 18:04"
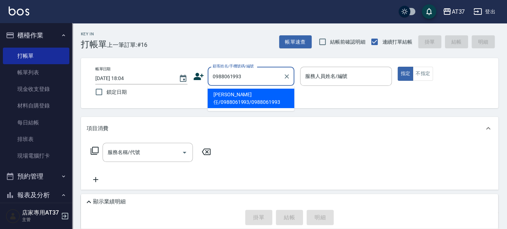
type input "[PERSON_NAME]任/0988061993/0988061993"
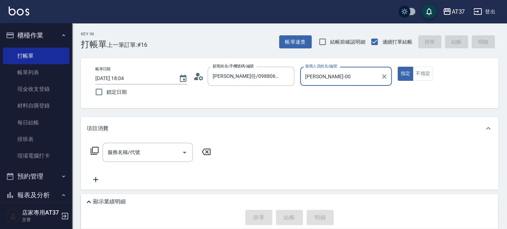
type input "[PERSON_NAME]-0"
click at [154, 155] on input "服務名稱/代號" at bounding box center [142, 152] width 73 height 13
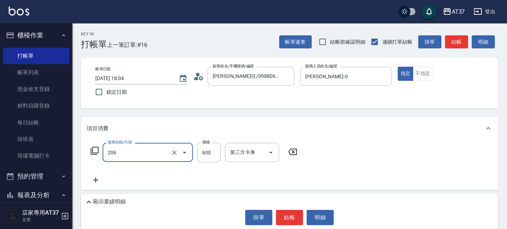
type input "A精油洗+剪(206)"
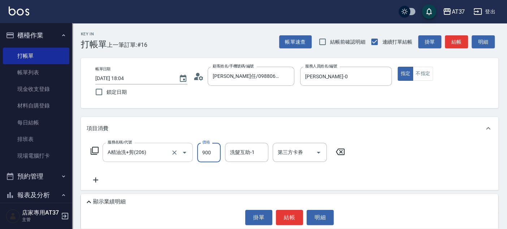
type input "900"
click at [289, 227] on div "顯示業績明細 掛單 結帳 明細" at bounding box center [289, 211] width 417 height 35
drag, startPoint x: 290, startPoint y: 222, endPoint x: 290, endPoint y: 217, distance: 4.7
click at [290, 221] on button "結帳" at bounding box center [289, 217] width 27 height 15
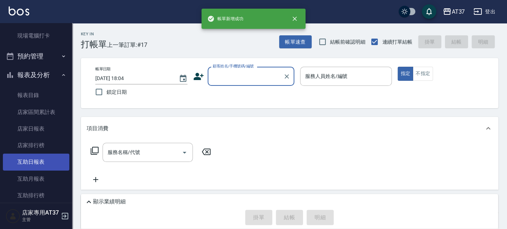
scroll to position [241, 0]
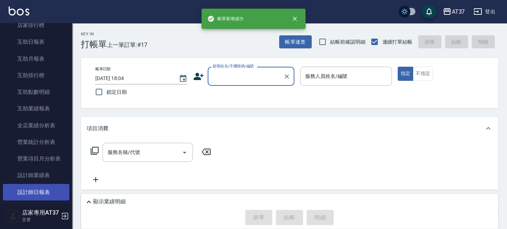
click at [51, 188] on link "設計師日報表" at bounding box center [36, 192] width 66 height 17
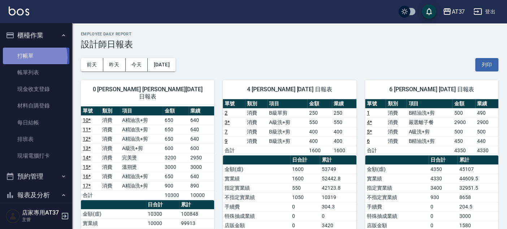
click at [34, 57] on link "打帳單" at bounding box center [36, 56] width 66 height 17
